Goal: Use online tool/utility: Utilize a website feature to perform a specific function

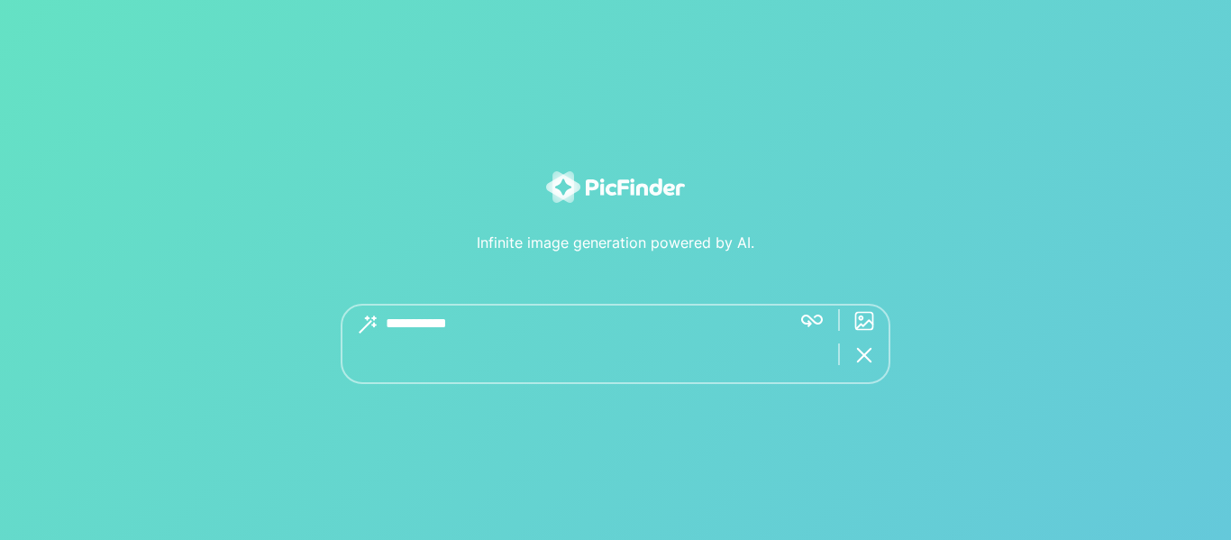
type textarea "**********"
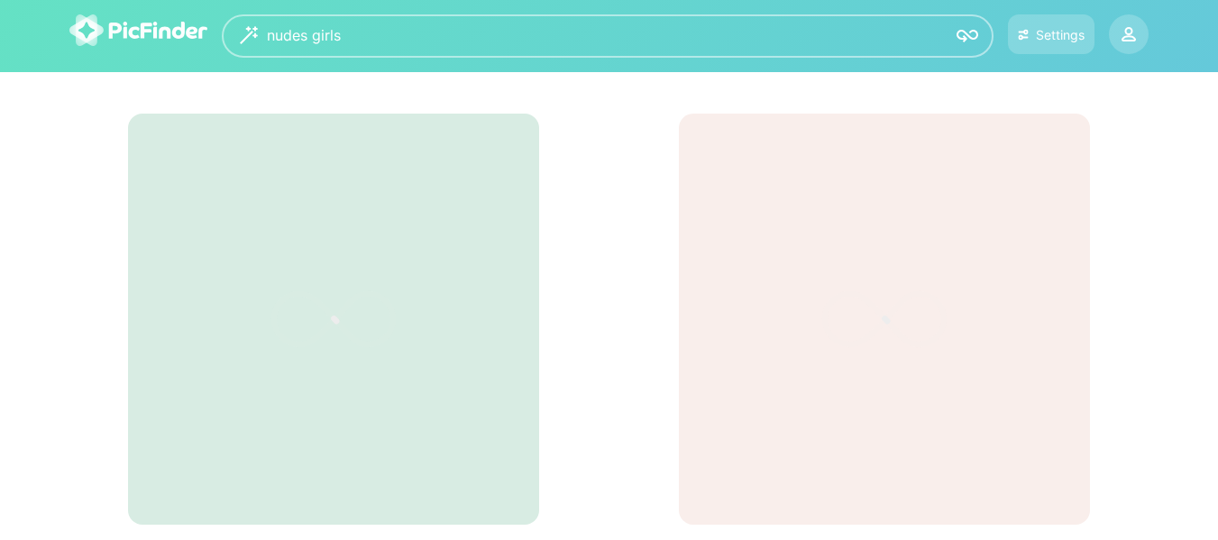
scroll to position [48, 0]
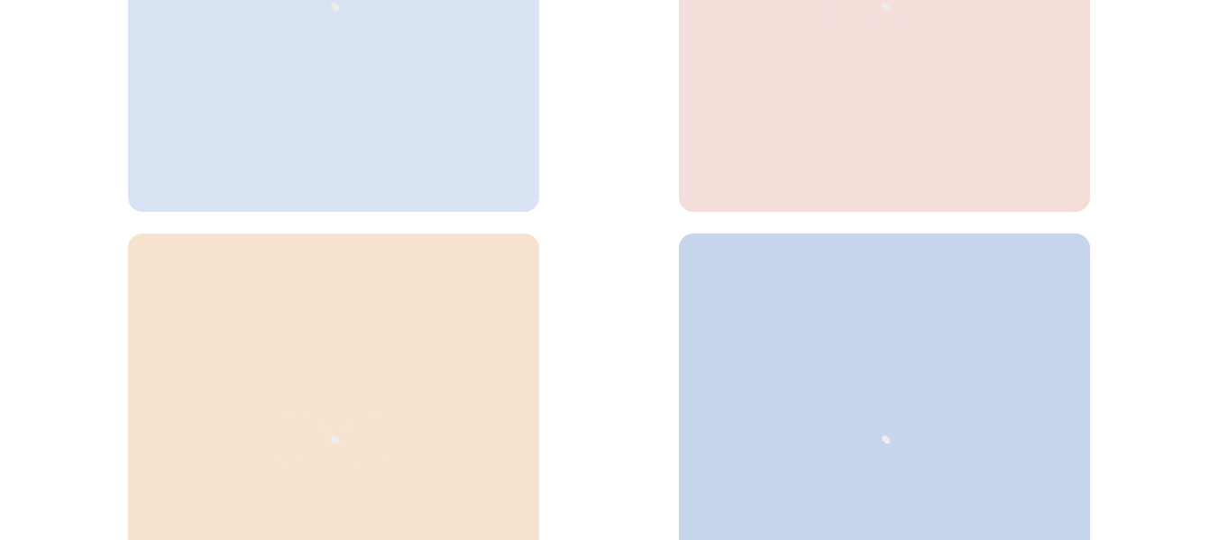
scroll to position [753, 0]
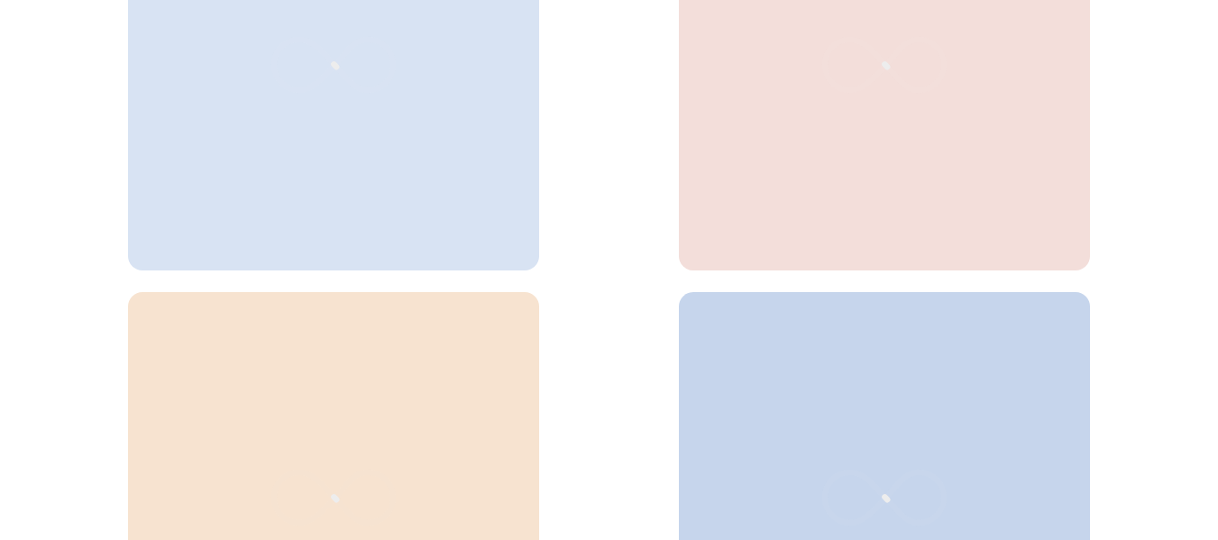
scroll to position [952, 0]
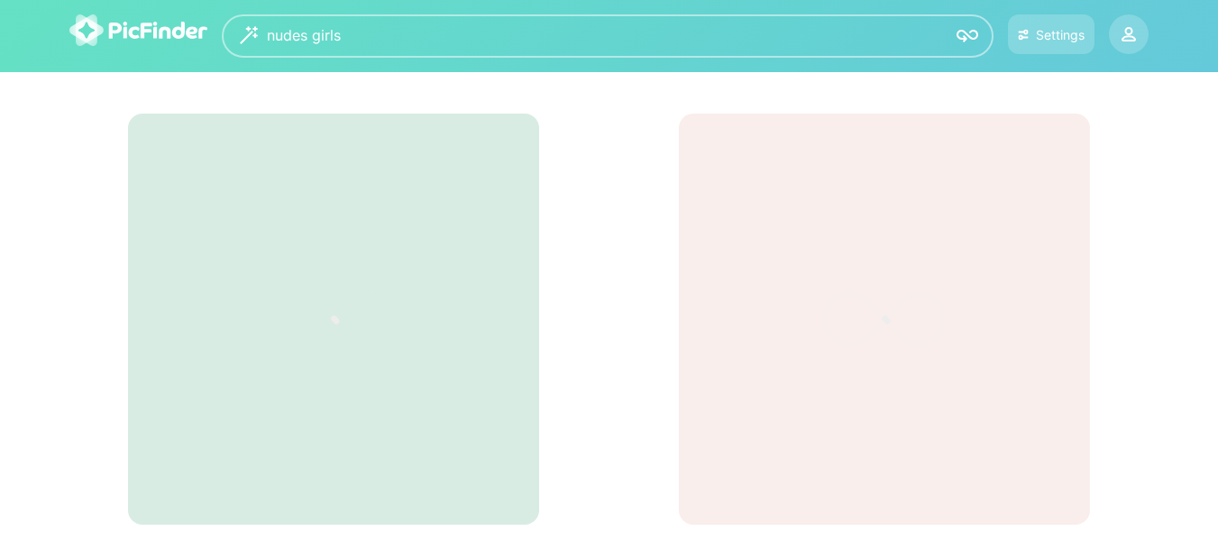
click at [379, 326] on icon at bounding box center [333, 319] width 270 height 180
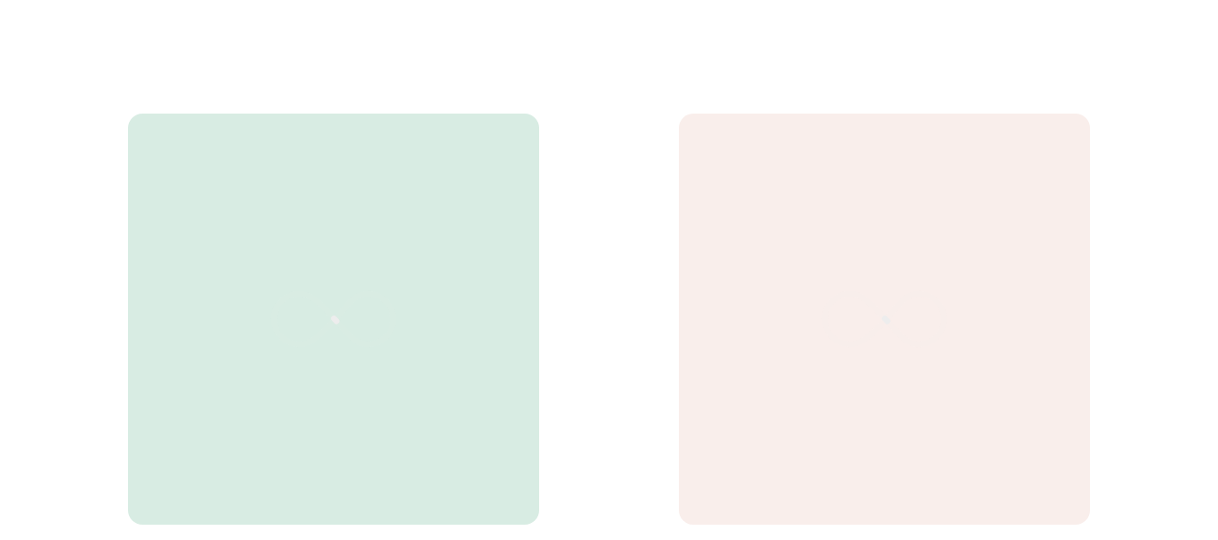
scroll to position [952, 0]
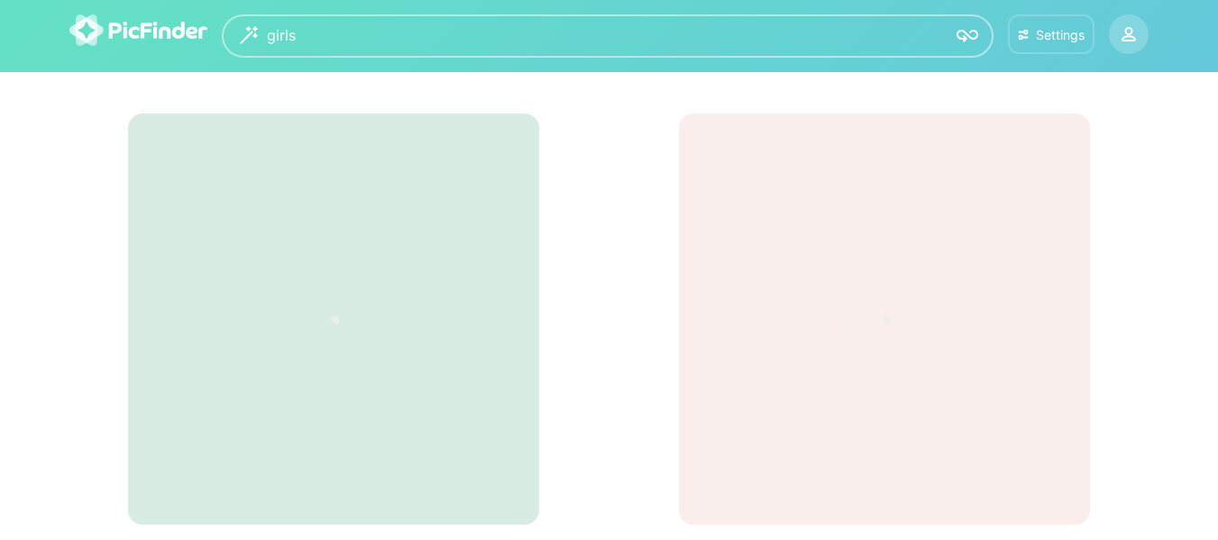
click at [1056, 47] on button "Settings" at bounding box center [1051, 34] width 87 height 40
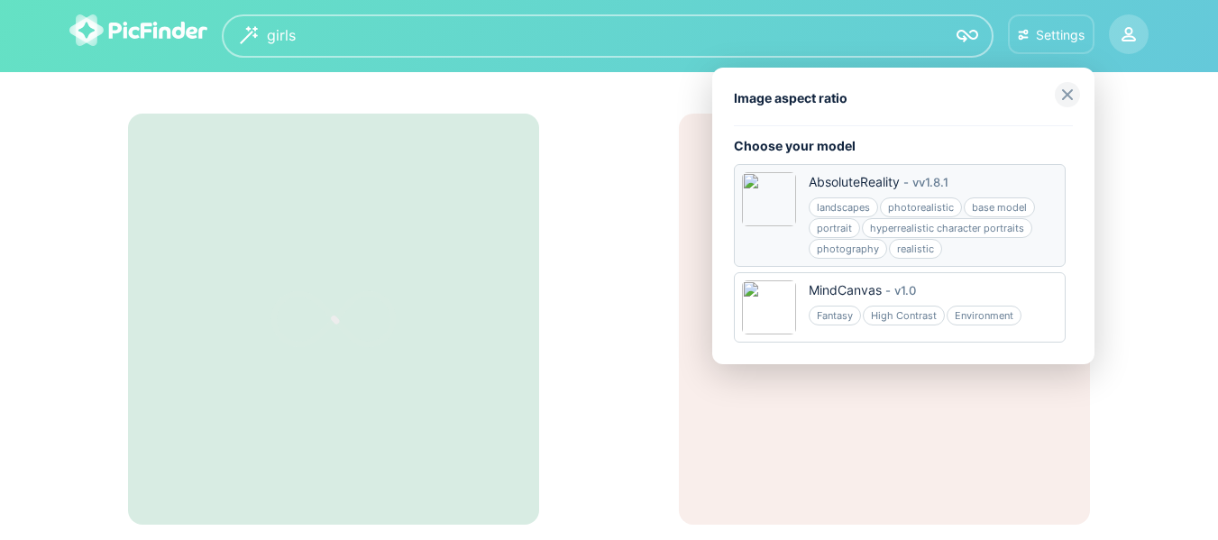
click at [923, 201] on div "photorealistic" at bounding box center [921, 207] width 82 height 20
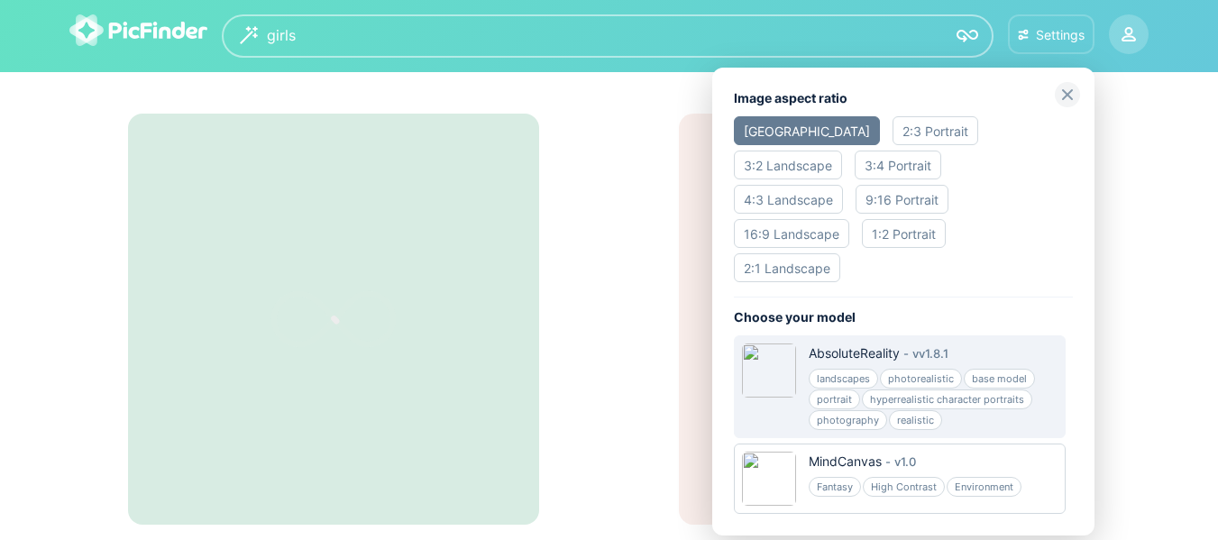
click at [842, 151] on div "3:2 Landscape" at bounding box center [788, 165] width 108 height 29
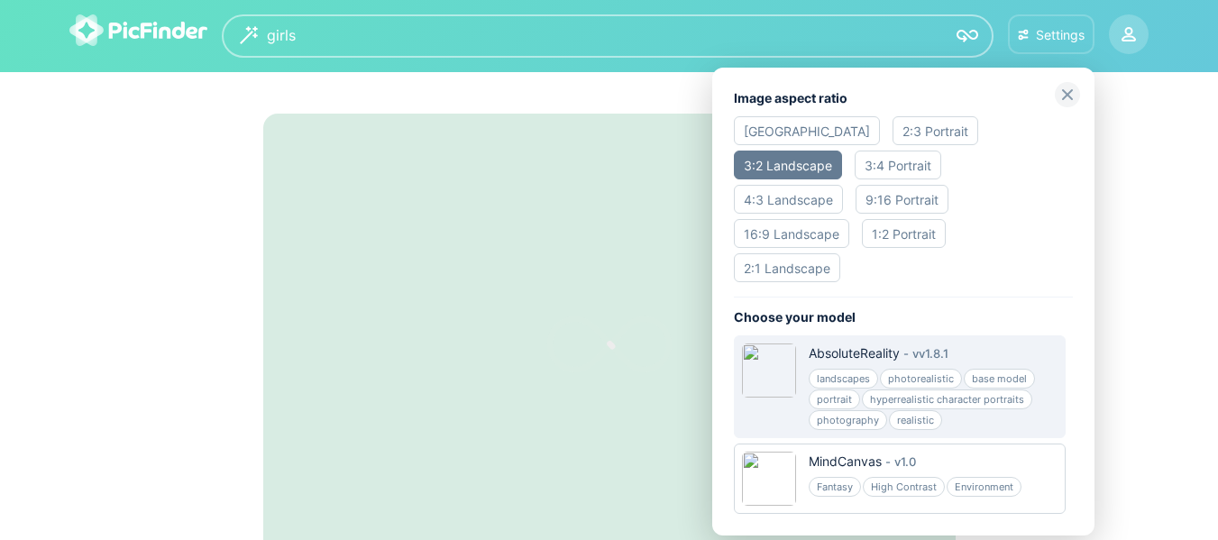
click at [1068, 95] on img at bounding box center [1067, 94] width 25 height 25
